Goal: Book appointment/travel/reservation

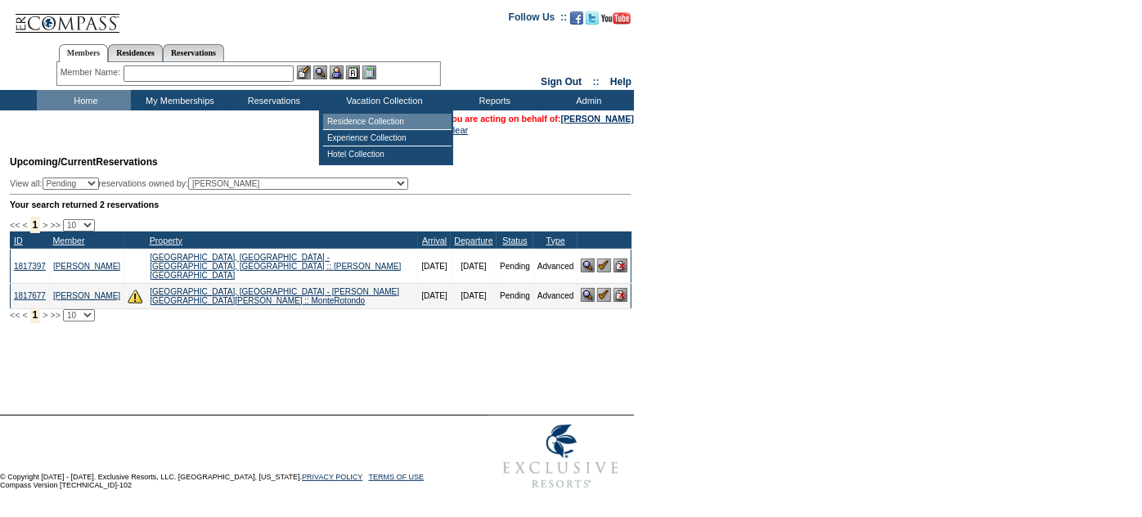
click at [361, 115] on td "Residence Collection" at bounding box center [387, 122] width 128 height 16
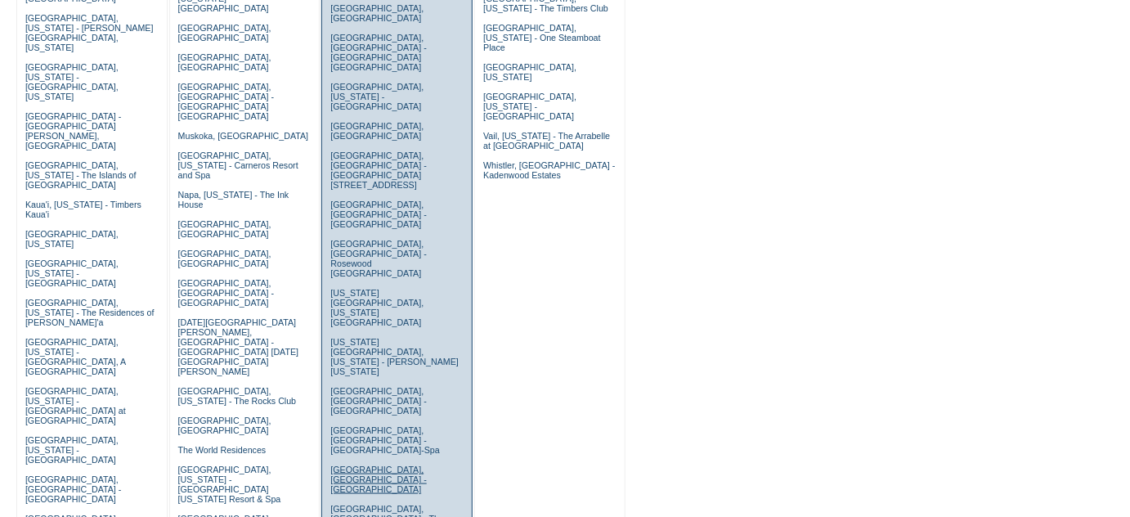
scroll to position [453, 0]
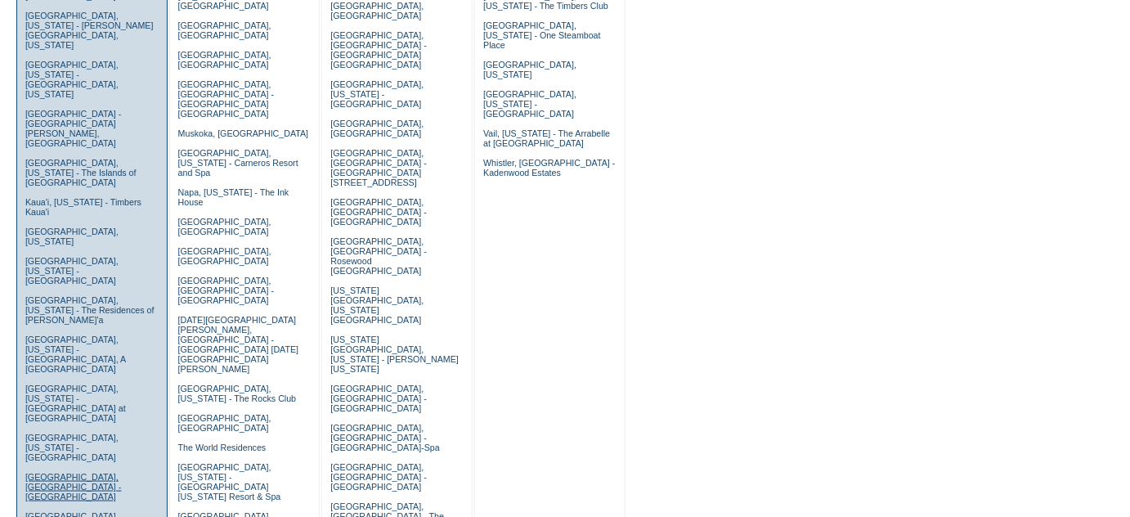
click at [49, 472] on link "[GEOGRAPHIC_DATA], [GEOGRAPHIC_DATA] - [GEOGRAPHIC_DATA]" at bounding box center [73, 486] width 96 height 29
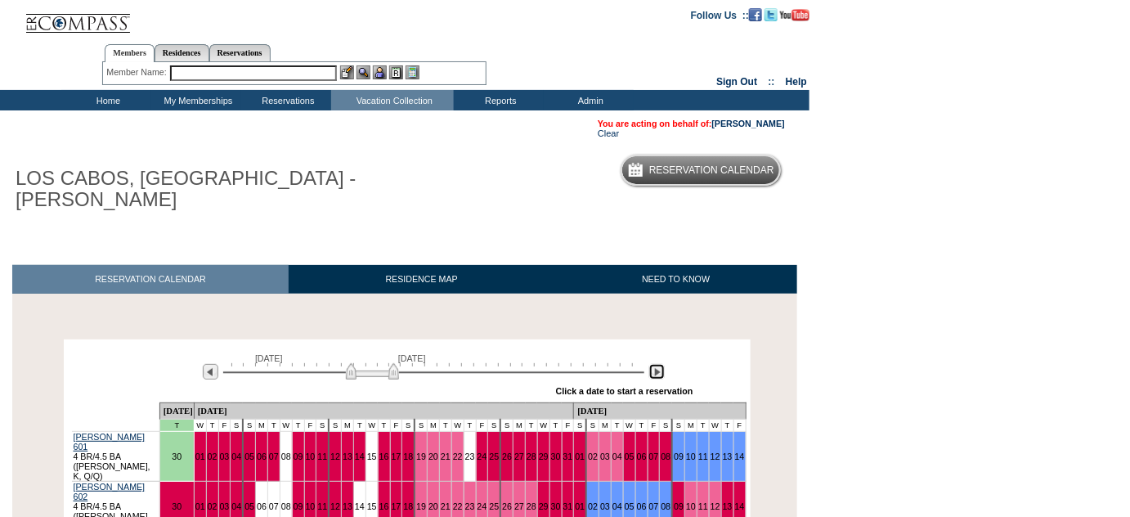
click at [658, 364] on img at bounding box center [657, 372] width 16 height 16
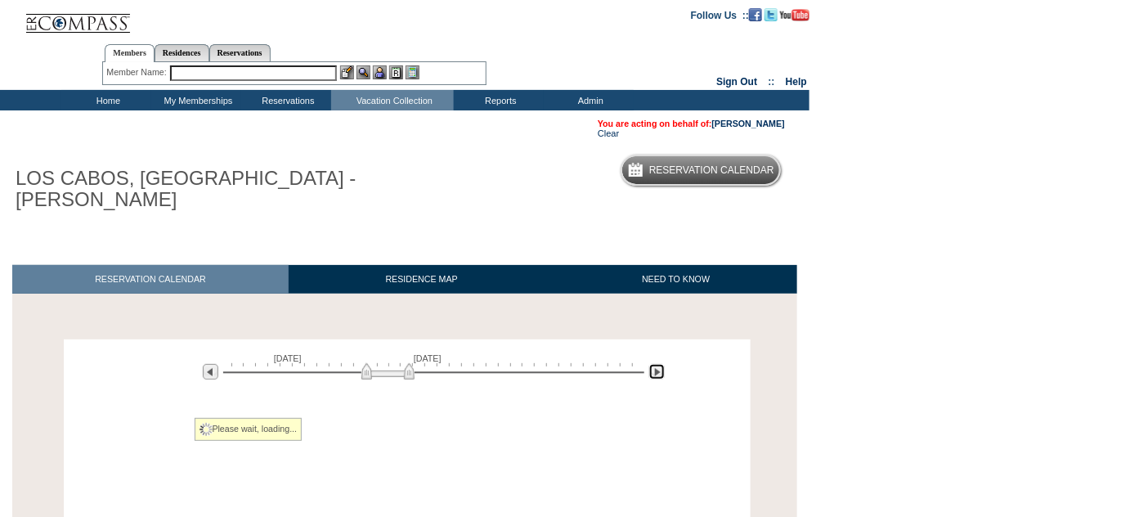
click at [658, 364] on img at bounding box center [657, 372] width 16 height 16
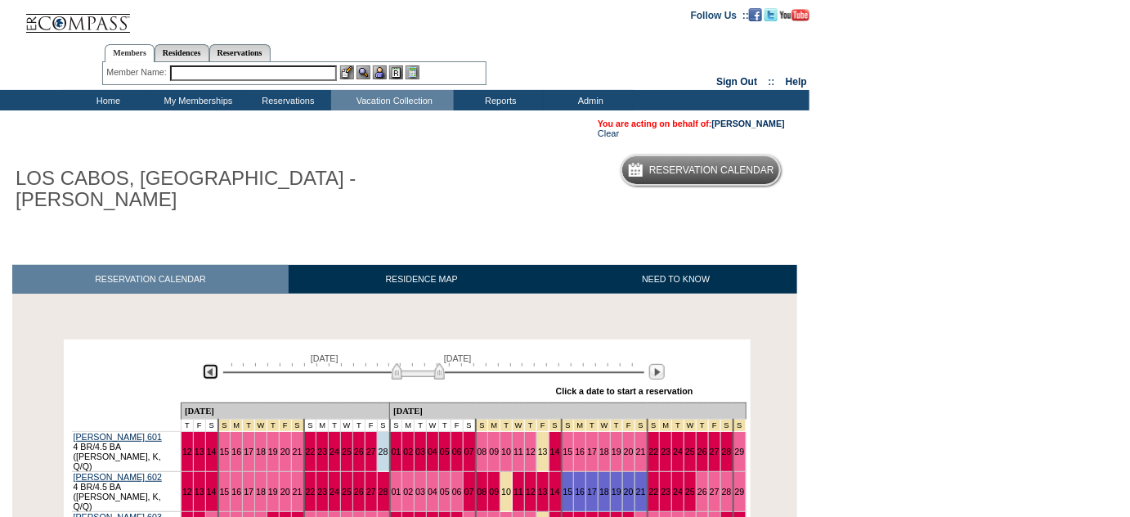
click at [211, 364] on img at bounding box center [211, 372] width 16 height 16
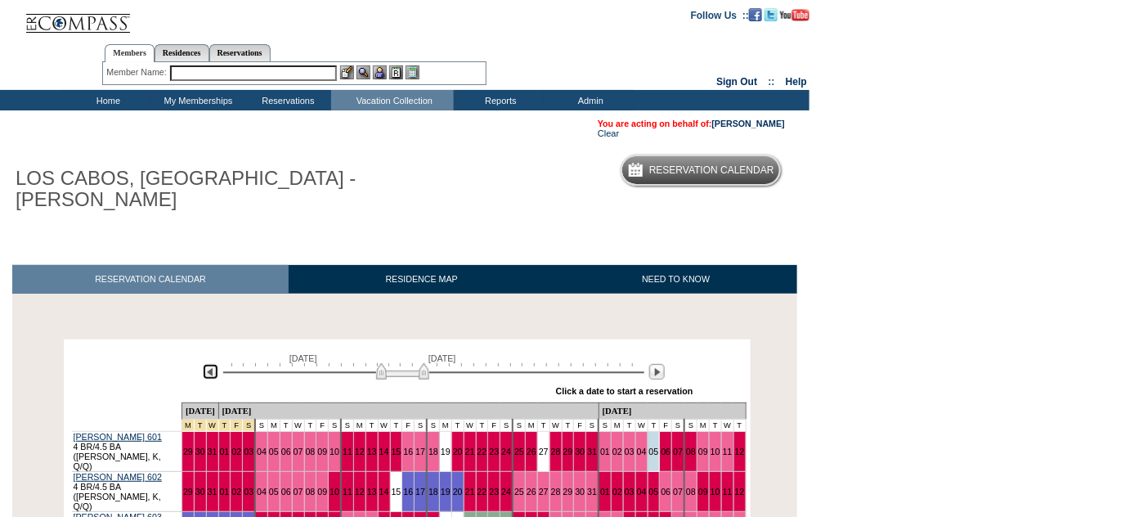
click at [211, 364] on img at bounding box center [211, 372] width 16 height 16
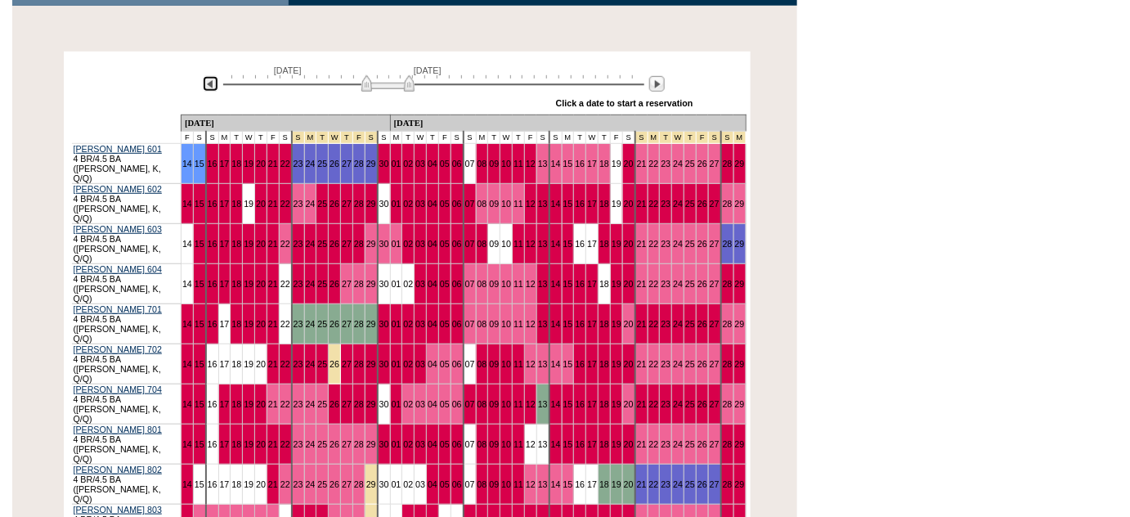
scroll to position [288, 0]
click at [657, 76] on img at bounding box center [657, 84] width 16 height 16
